Goal: Task Accomplishment & Management: Use online tool/utility

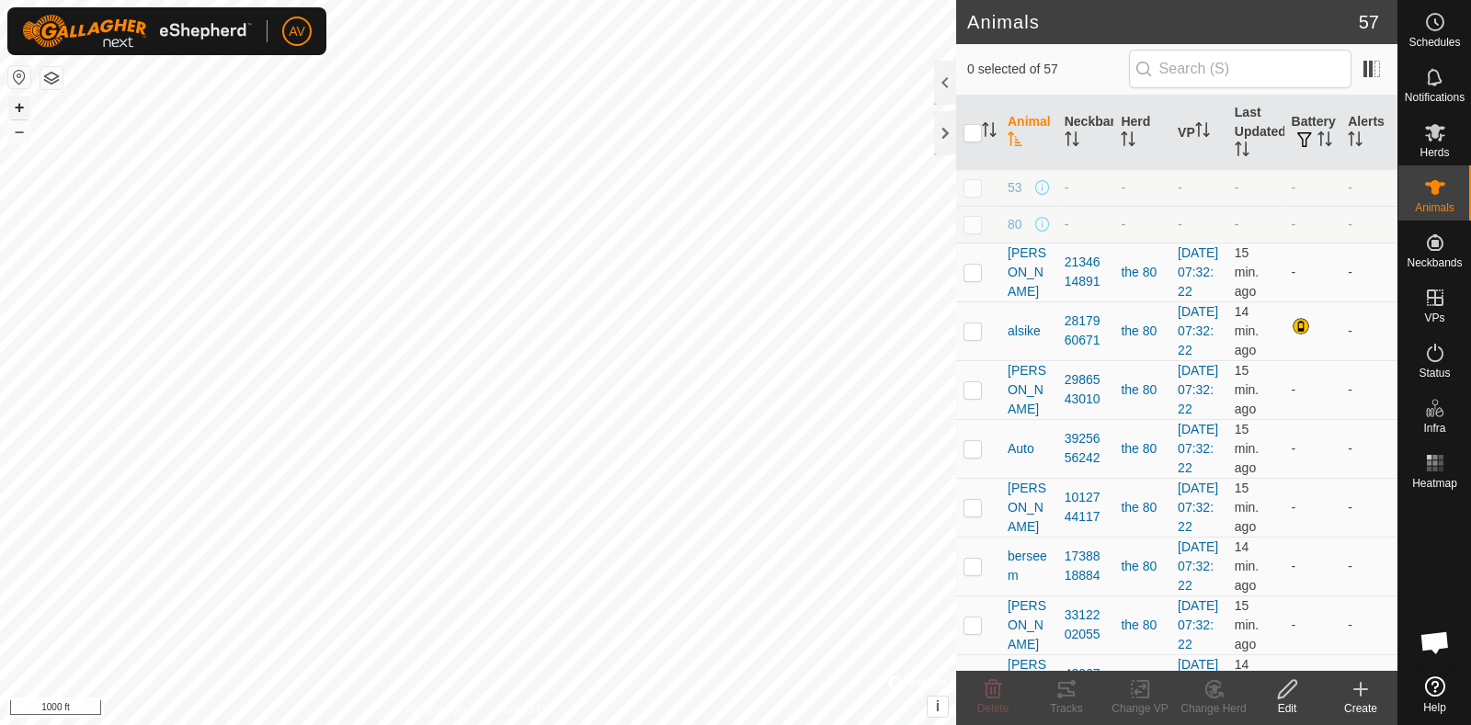
click at [23, 98] on button "+" at bounding box center [19, 108] width 22 height 22
click at [16, 103] on button "+" at bounding box center [19, 108] width 22 height 22
click at [610, 724] on html "AV Schedules Notifications Herds Animals Neckbands VPs Status Infra Heatmap Hel…" at bounding box center [735, 362] width 1471 height 725
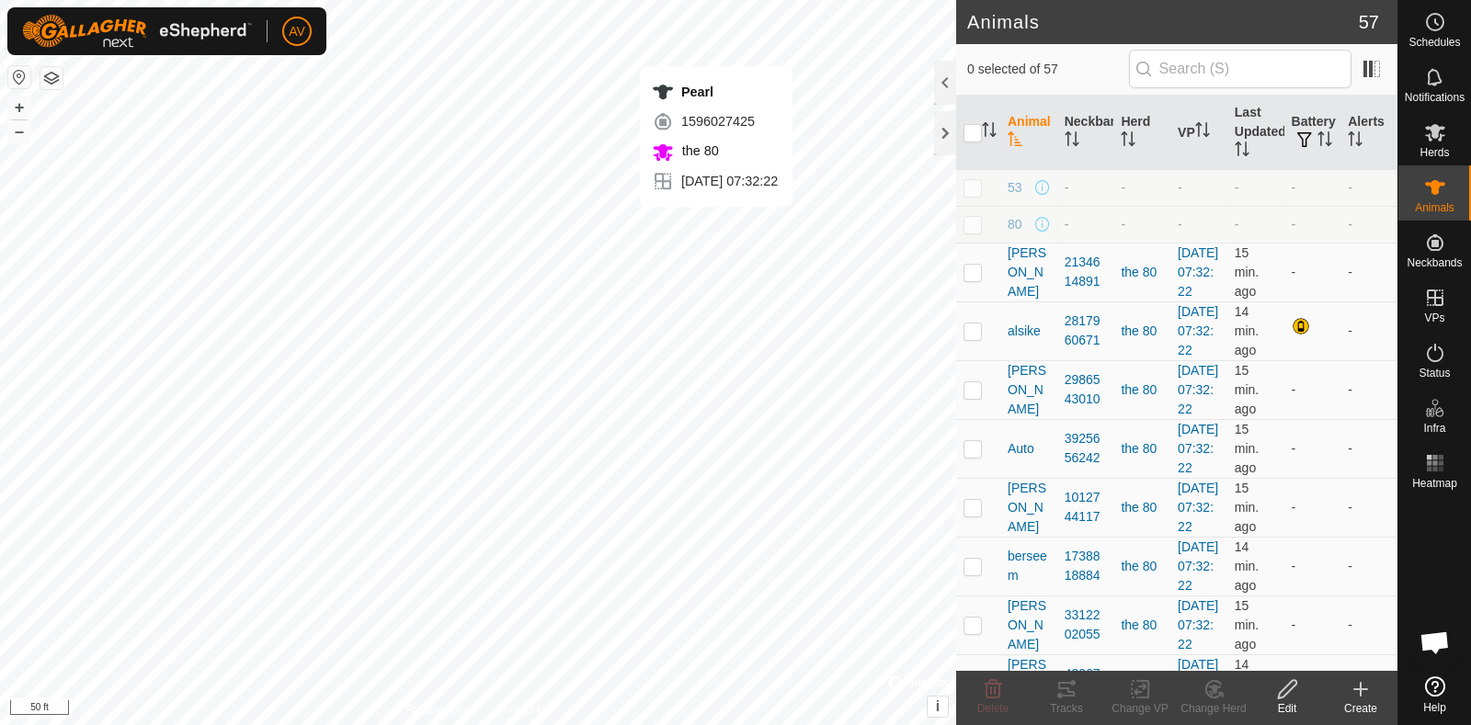
checkbox input "true"
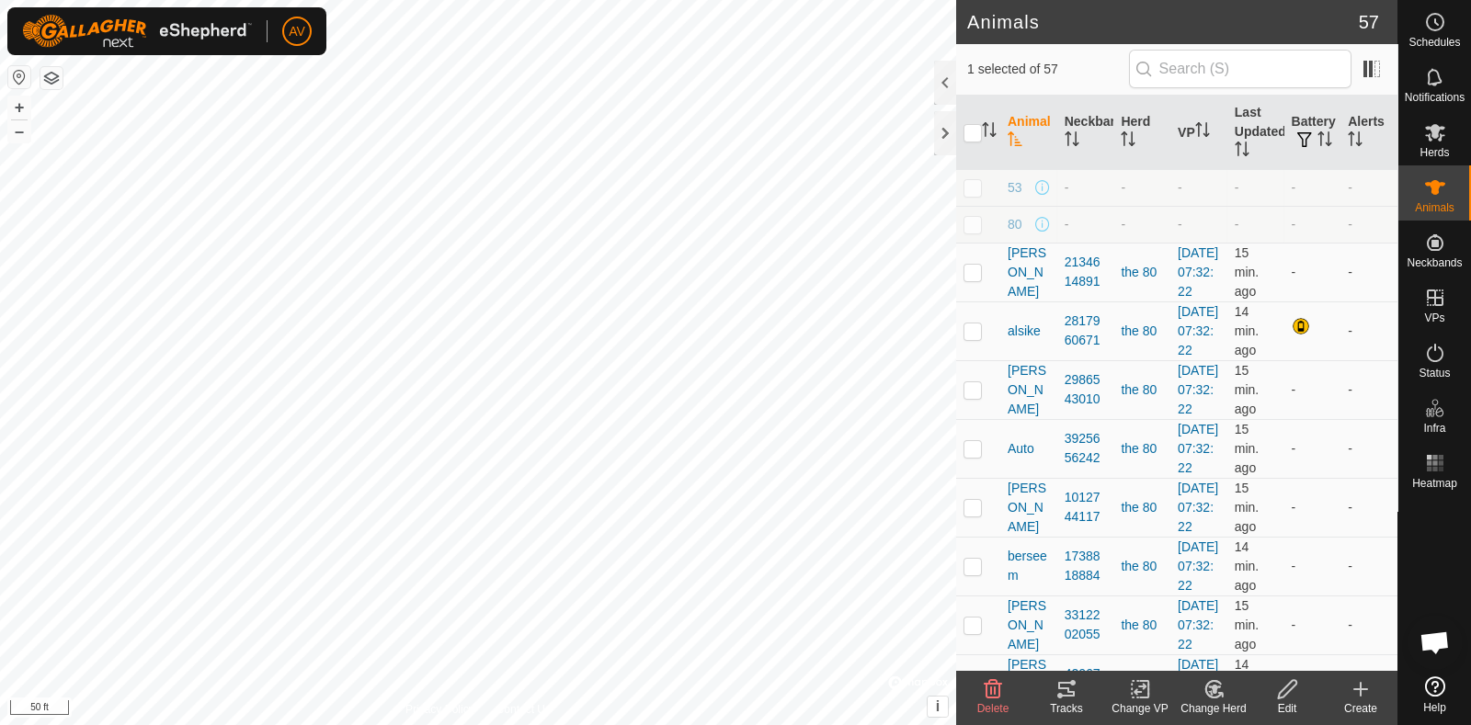
click at [1084, 695] on tracks-svg-icon at bounding box center [1067, 689] width 74 height 22
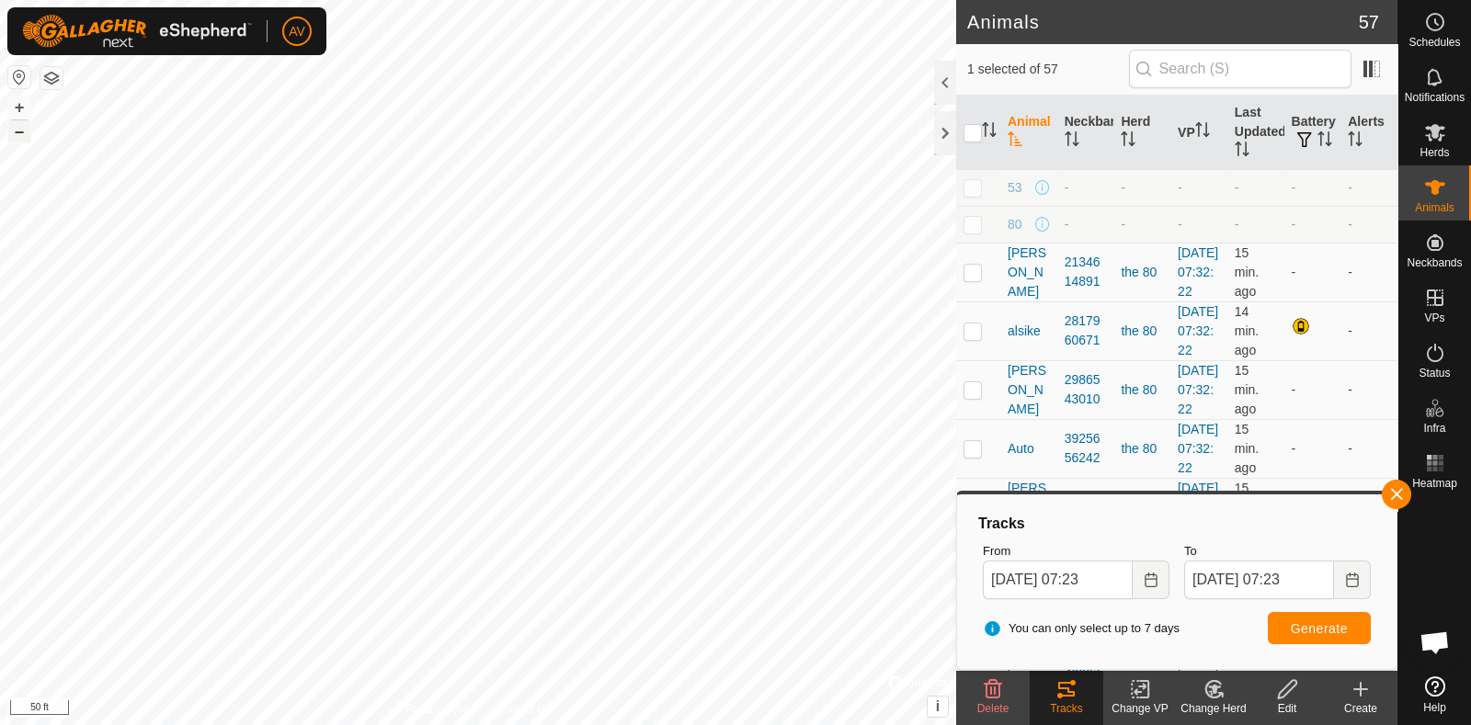
click at [23, 126] on button "–" at bounding box center [19, 131] width 22 height 22
click at [12, 99] on button "+" at bounding box center [19, 108] width 22 height 22
